Goal: Obtain resource: Obtain resource

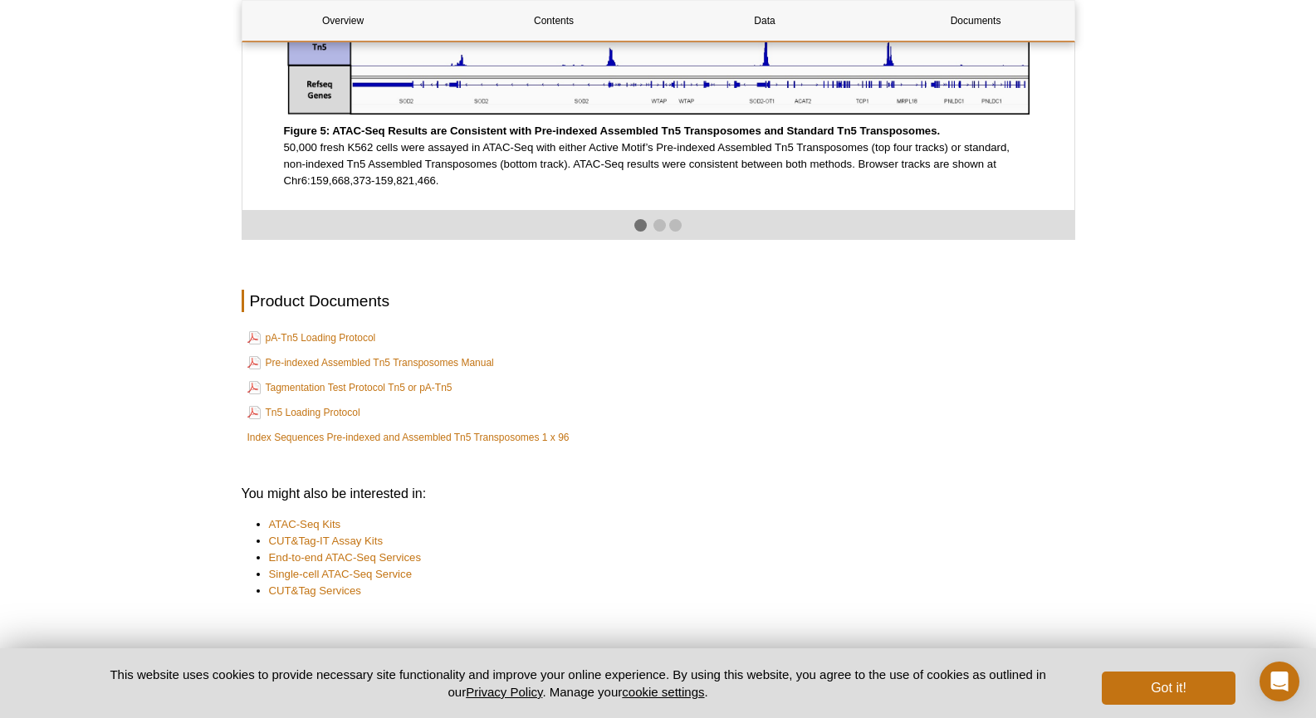
scroll to position [2824, 0]
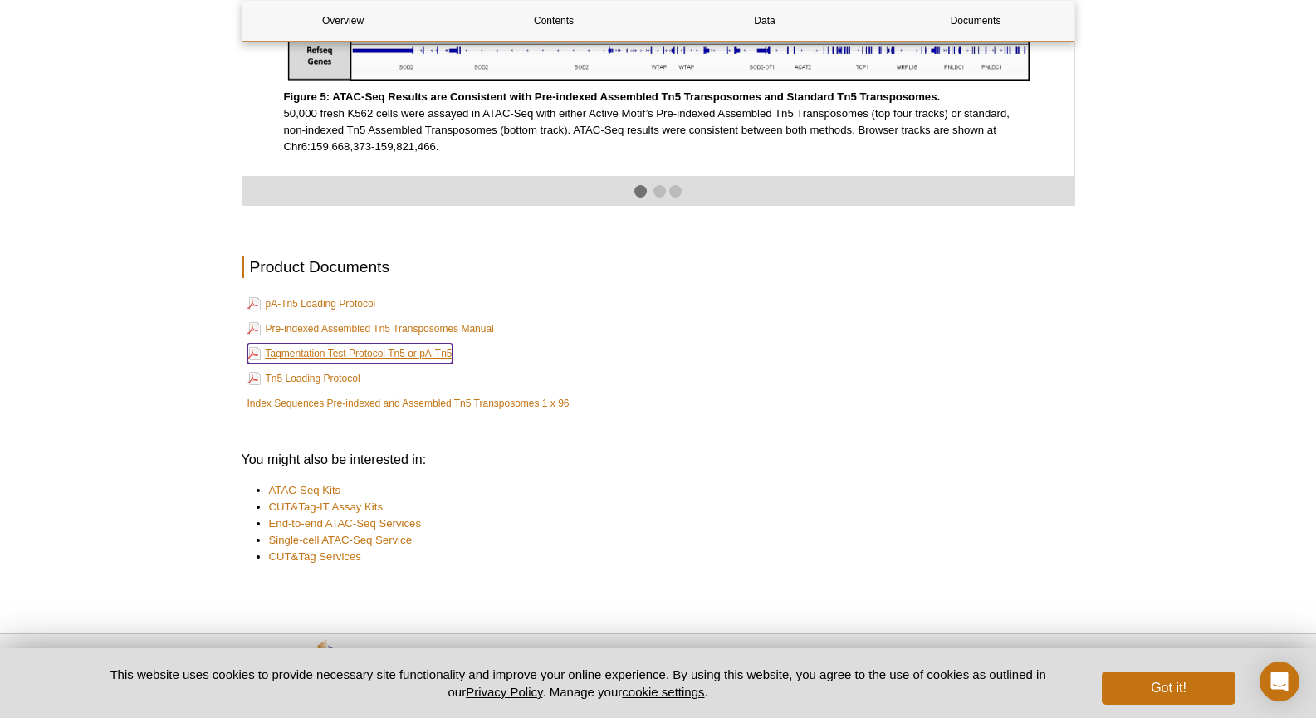
click at [351, 364] on link "Tagmentation Test Protocol Tn5 or pA-Tn5" at bounding box center [349, 354] width 205 height 20
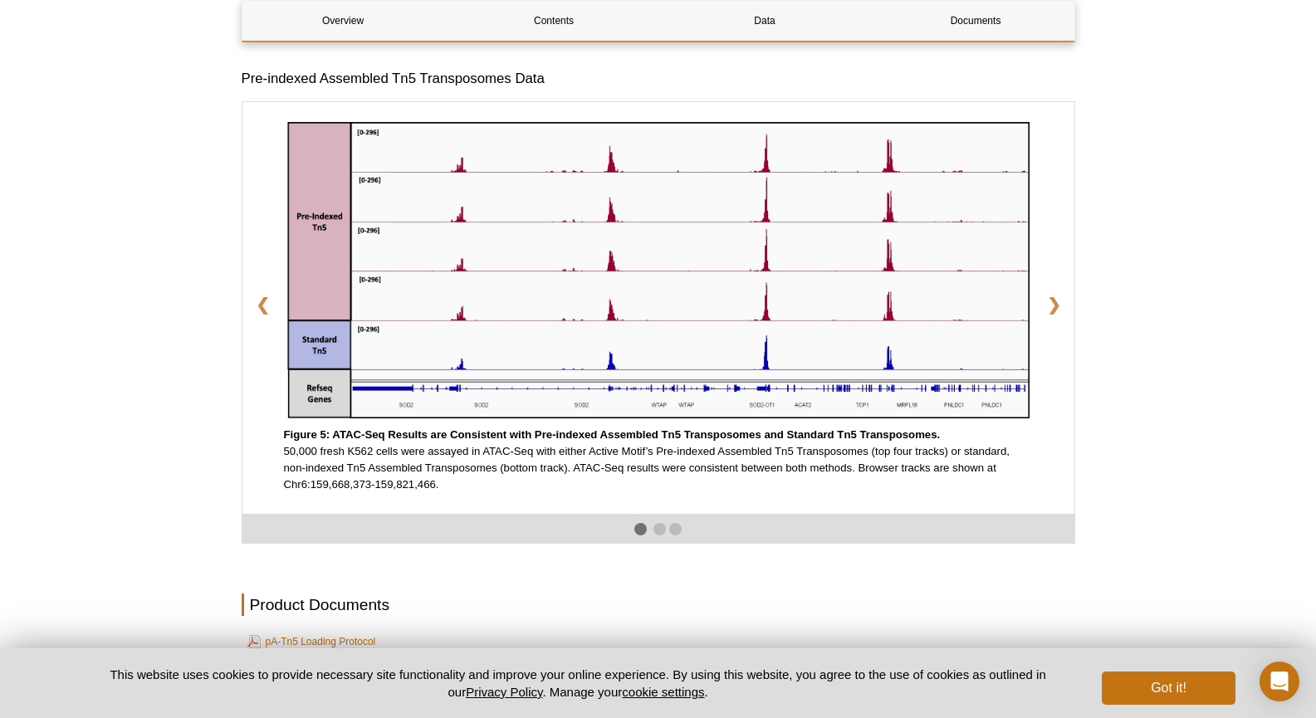
scroll to position [2901, 0]
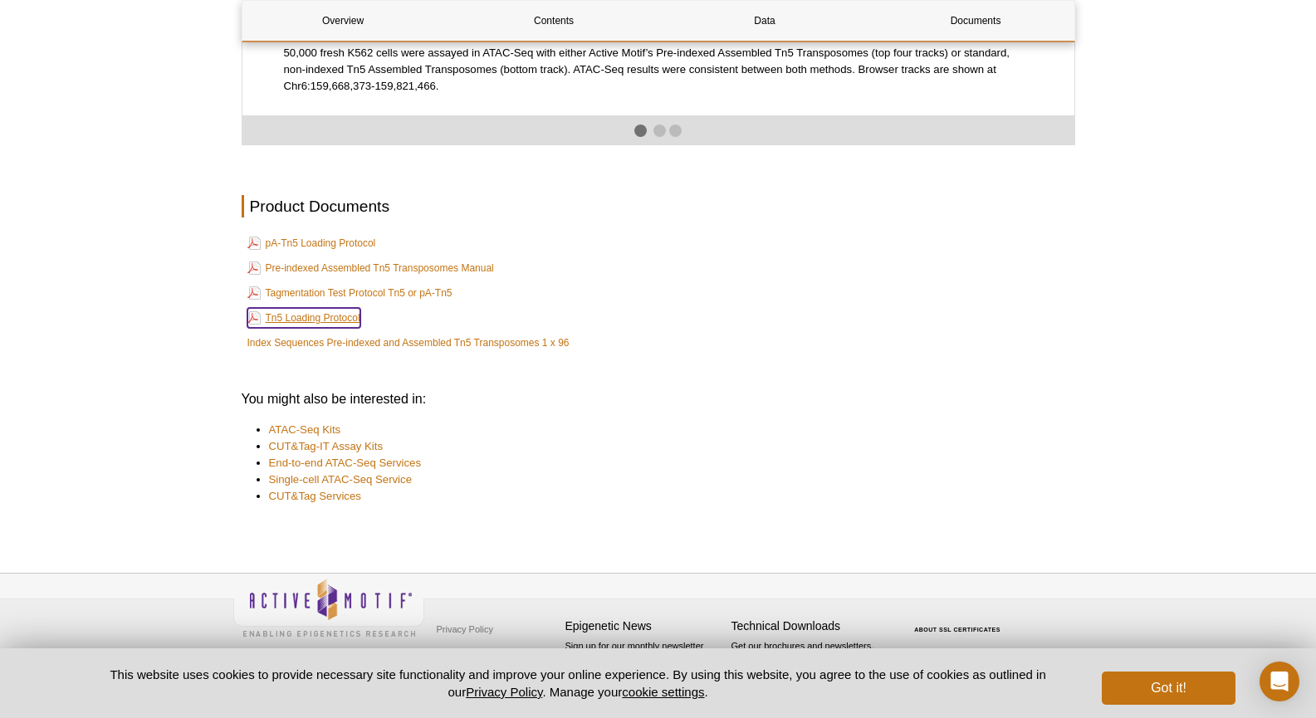
click at [306, 320] on link "Tn5 Loading Protocol" at bounding box center [303, 318] width 113 height 20
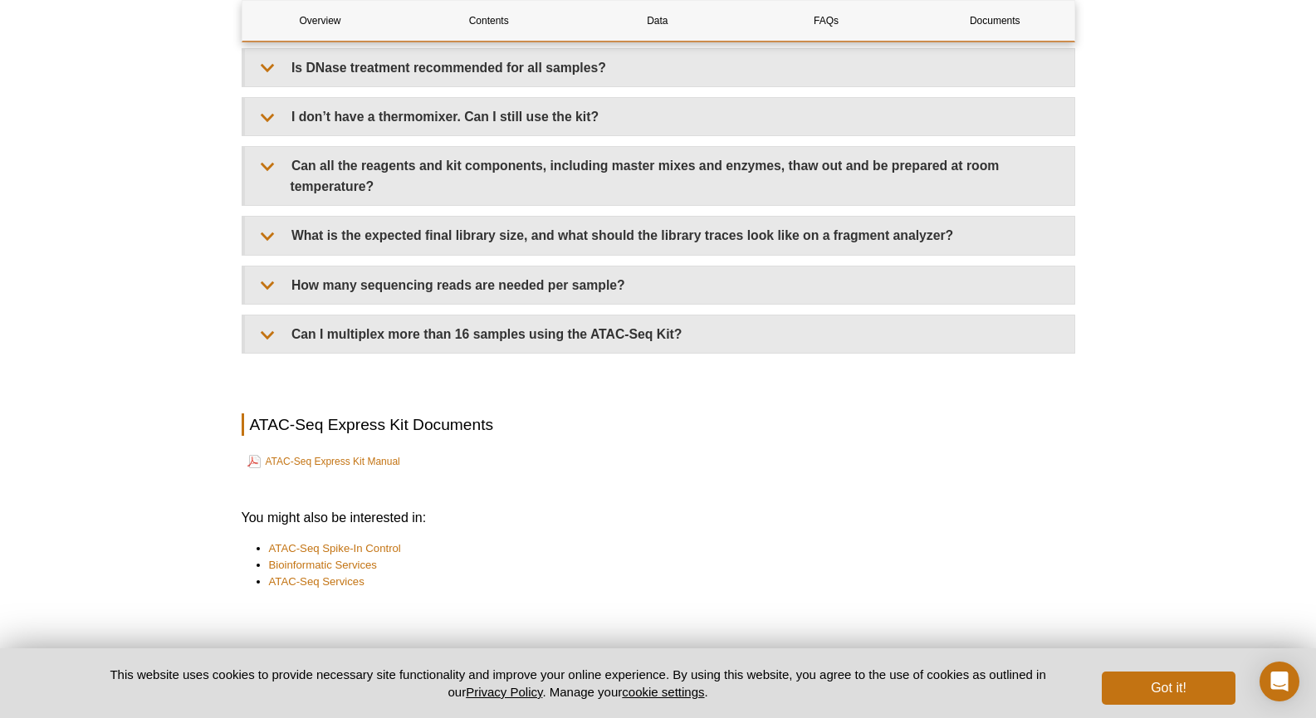
scroll to position [3965, 0]
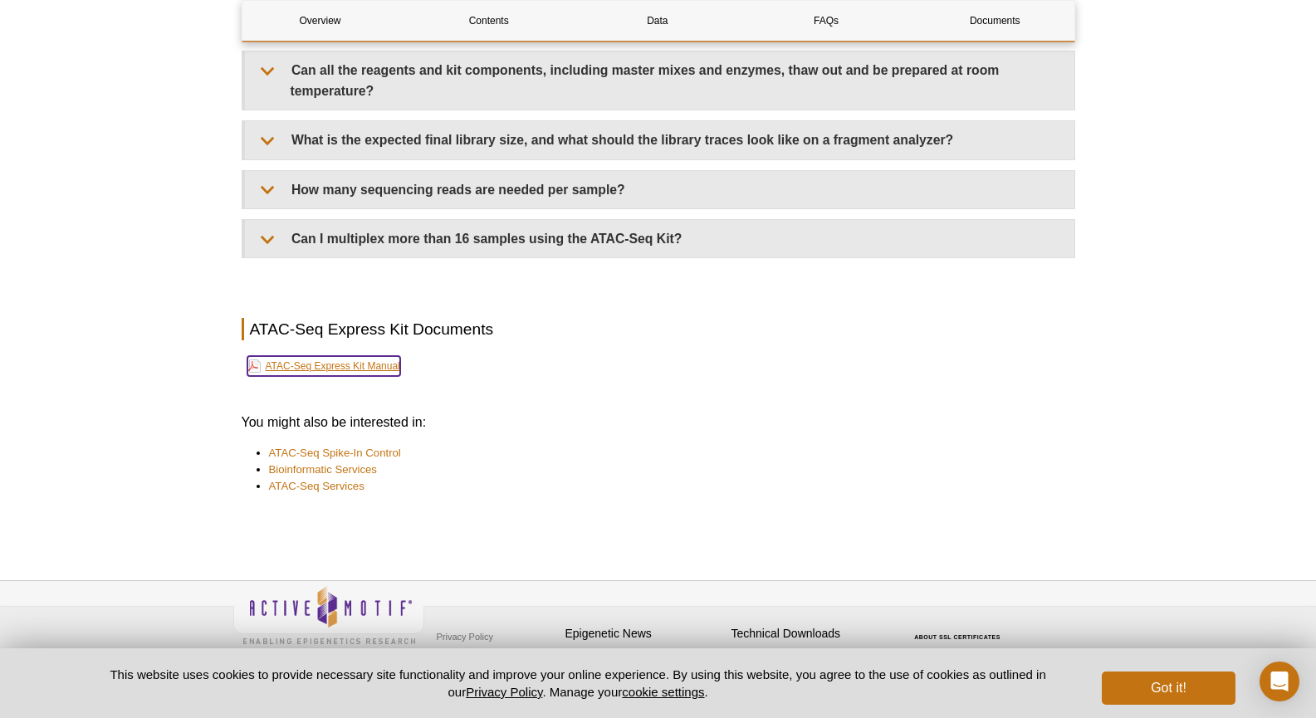
click at [312, 356] on link "ATAC-Seq Express Kit Manual" at bounding box center [323, 366] width 153 height 20
